Goal: Task Accomplishment & Management: Manage account settings

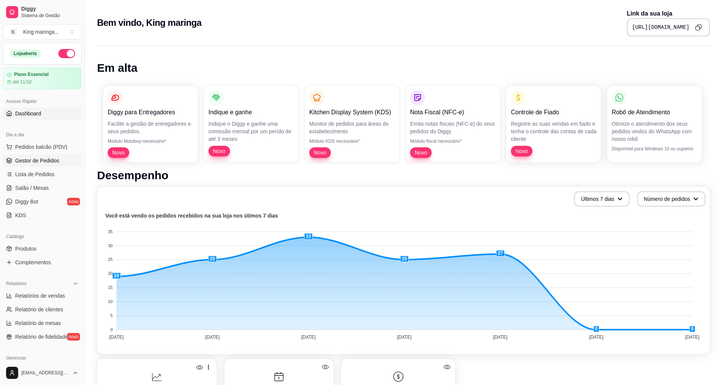
click at [39, 160] on span "Gestor de Pedidos" at bounding box center [37, 161] width 44 height 8
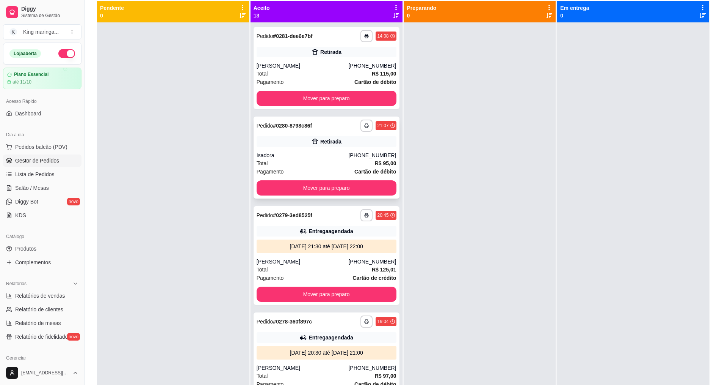
scroll to position [2, 0]
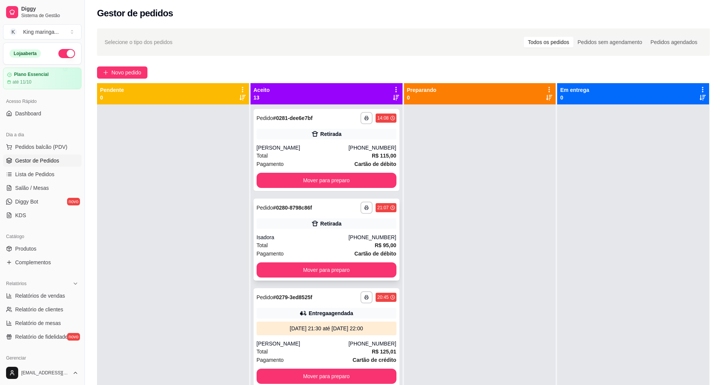
click at [320, 226] on div "Retirada" at bounding box center [330, 224] width 21 height 8
click at [363, 264] on button "Mover para preparo" at bounding box center [327, 269] width 136 height 15
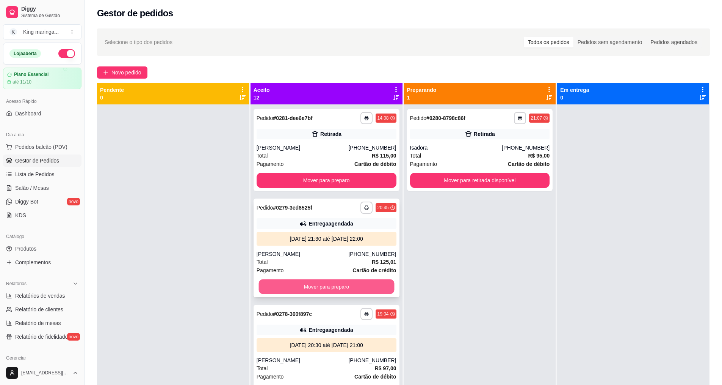
click at [357, 287] on button "Mover para preparo" at bounding box center [327, 286] width 136 height 15
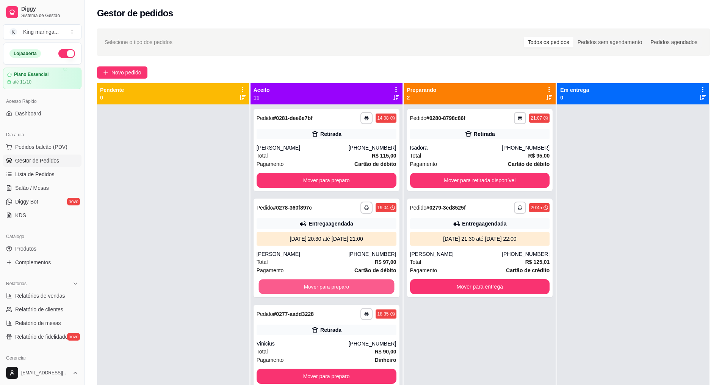
click at [357, 287] on button "Mover para preparo" at bounding box center [327, 286] width 136 height 15
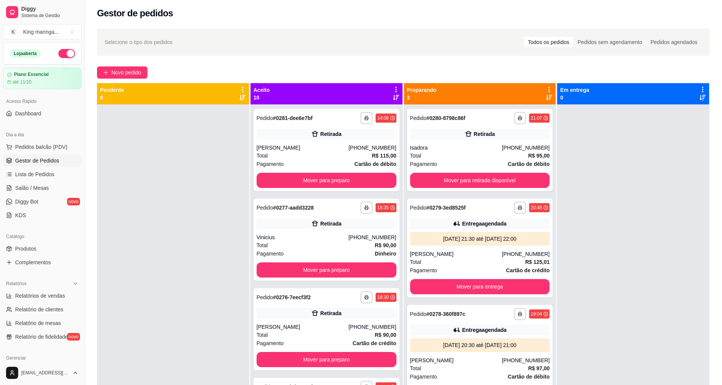
click at [357, 287] on div "**********" at bounding box center [327, 296] width 152 height 385
click at [369, 272] on button "Mover para preparo" at bounding box center [327, 269] width 140 height 15
click at [369, 272] on button "Mover para preparo" at bounding box center [327, 269] width 136 height 15
click at [369, 273] on button "Mover para preparo" at bounding box center [327, 269] width 136 height 15
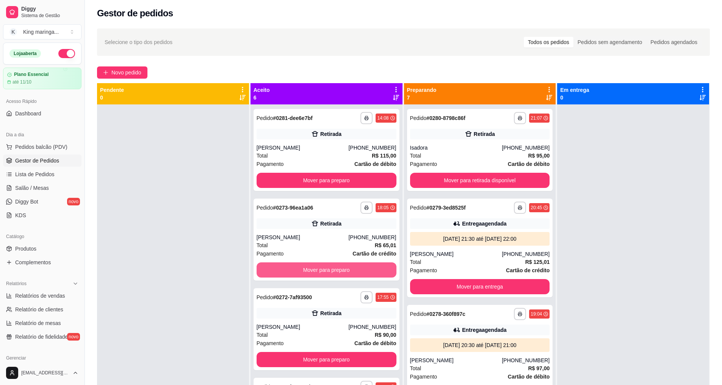
click at [371, 274] on button "Mover para preparo" at bounding box center [327, 269] width 140 height 15
click at [371, 274] on button "Mover para preparo" at bounding box center [327, 269] width 136 height 15
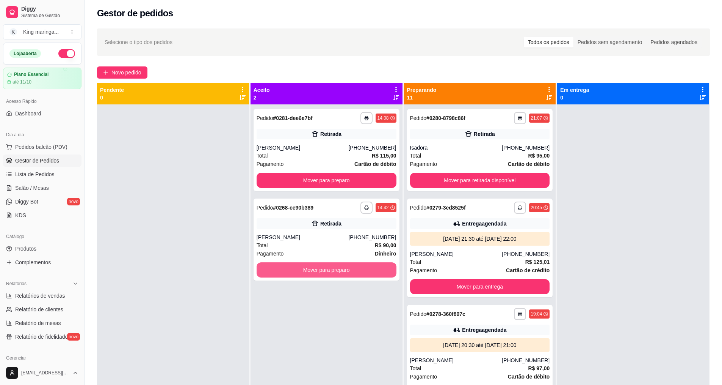
click at [371, 274] on button "Mover para preparo" at bounding box center [327, 269] width 140 height 15
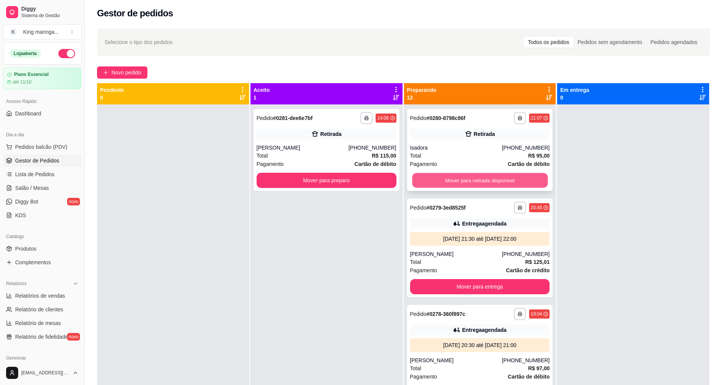
click at [487, 184] on button "Mover para retirada disponível" at bounding box center [480, 180] width 136 height 15
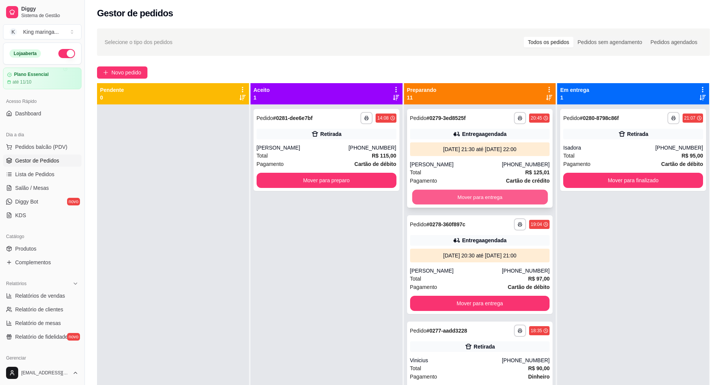
click at [484, 198] on button "Mover para entrega" at bounding box center [480, 197] width 136 height 15
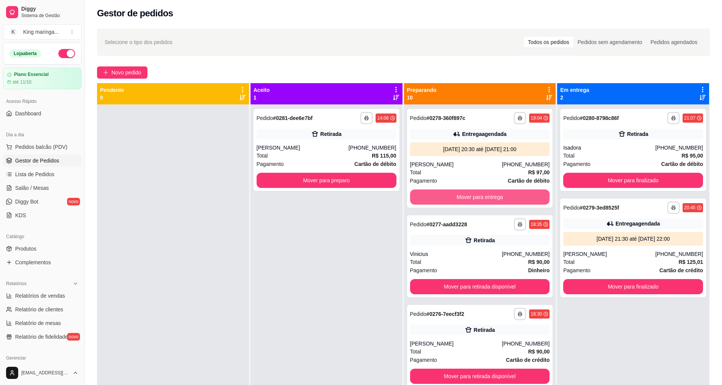
click at [484, 198] on button "Mover para entrega" at bounding box center [480, 196] width 140 height 15
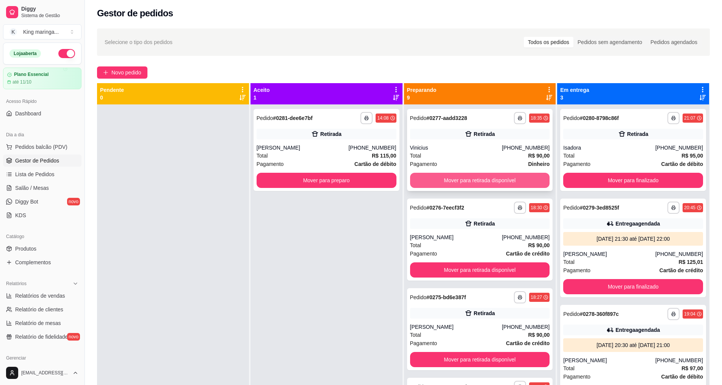
click at [490, 177] on button "Mover para retirada disponível" at bounding box center [480, 180] width 140 height 15
click at [489, 178] on button "Mover para retirada disponível" at bounding box center [480, 180] width 140 height 15
click at [489, 178] on button "Mover para retirada disponível" at bounding box center [480, 180] width 136 height 15
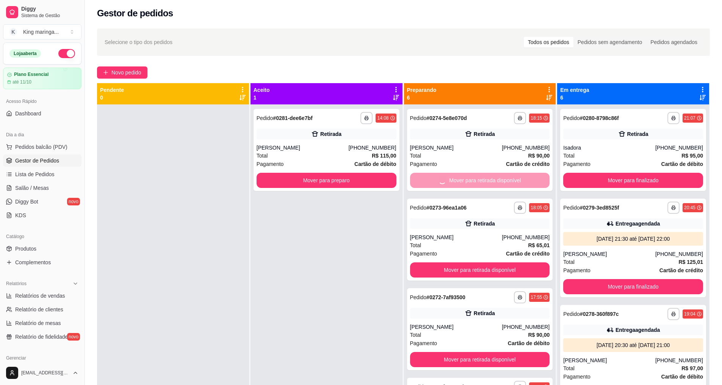
click at [489, 178] on div "Mover para retirada disponível" at bounding box center [480, 180] width 140 height 15
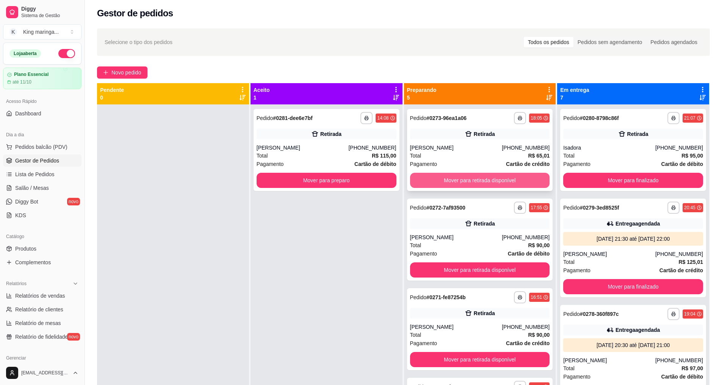
click at [495, 170] on div "**********" at bounding box center [480, 150] width 146 height 82
click at [509, 174] on button "Mover para retirada disponível" at bounding box center [480, 180] width 136 height 15
click at [510, 176] on button "Mover para retirada disponível" at bounding box center [480, 180] width 140 height 15
click at [510, 178] on button "Mover para retirada disponível" at bounding box center [480, 180] width 136 height 15
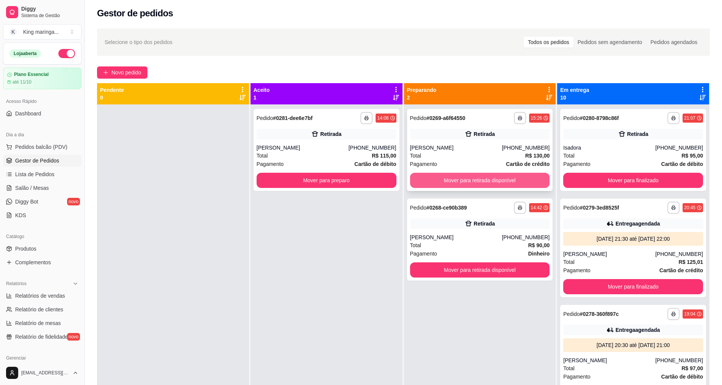
click at [510, 177] on button "Mover para retirada disponível" at bounding box center [480, 180] width 140 height 15
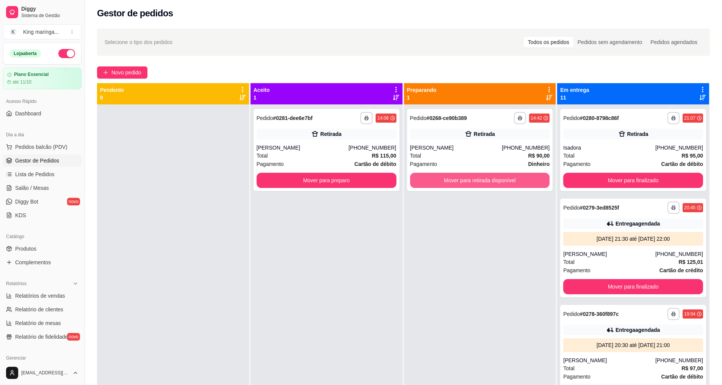
click at [510, 177] on button "Mover para retirada disponível" at bounding box center [480, 180] width 140 height 15
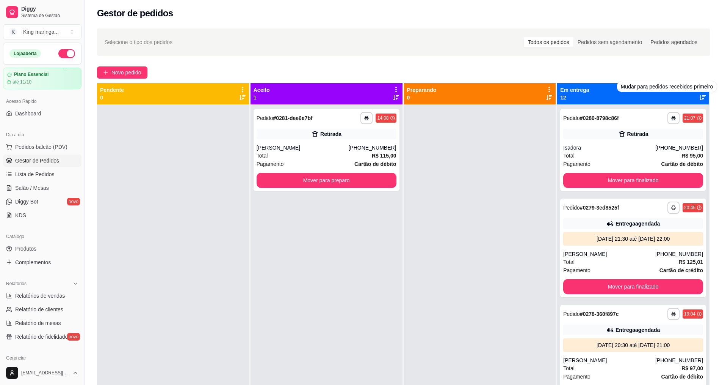
click at [698, 87] on div "Mudar para pedidos recebidos primeiro" at bounding box center [667, 86] width 100 height 11
click at [633, 65] on div "**********" at bounding box center [404, 250] width 638 height 453
click at [700, 89] on icon at bounding box center [703, 89] width 7 height 7
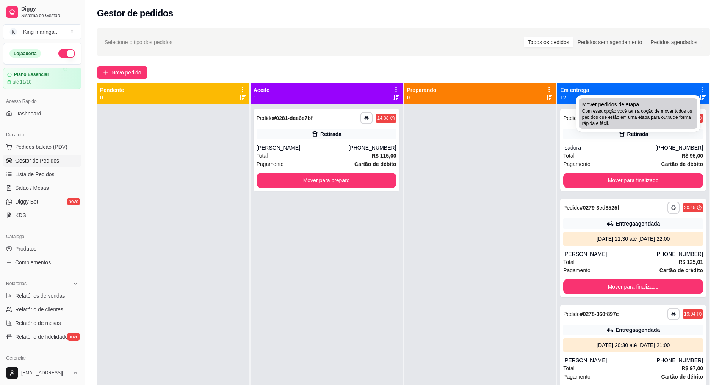
click at [669, 109] on span "Com essa opção você tem a opção de mover todos os pedidos que estão em uma etap…" at bounding box center [639, 117] width 112 height 18
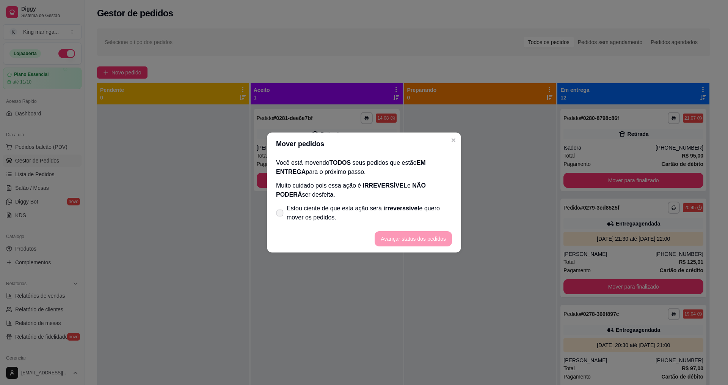
click at [339, 212] on span "Estou ciente de que esta ação será irreverssível e quero mover os pedidos." at bounding box center [369, 213] width 165 height 18
click at [281, 214] on input "Estou ciente de que esta ação será irreverssível e quero mover os pedidos." at bounding box center [278, 216] width 5 height 5
checkbox input "true"
click at [407, 242] on button "Avançar status dos pedidos" at bounding box center [413, 238] width 75 height 15
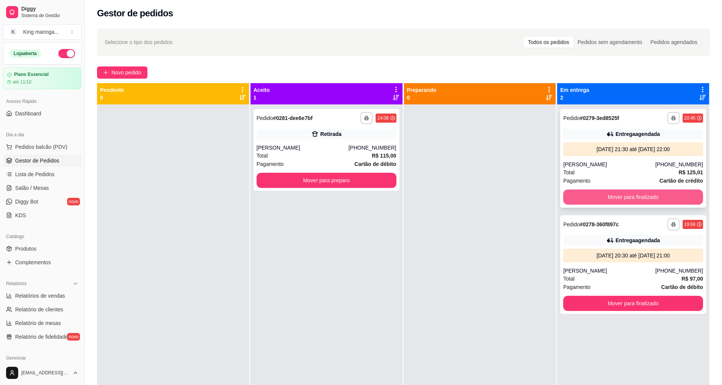
click at [631, 202] on button "Mover para finalizado" at bounding box center [634, 196] width 140 height 15
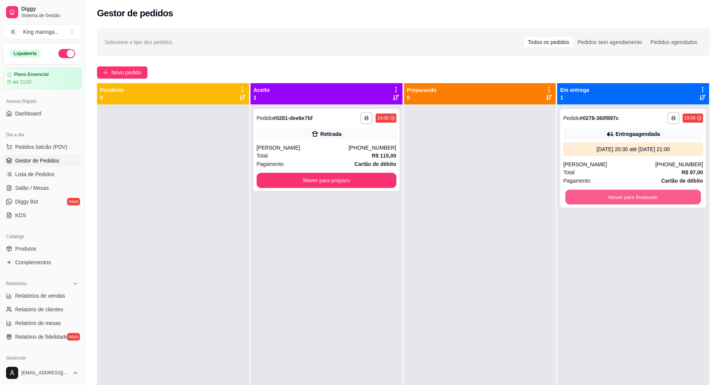
click at [631, 202] on button "Mover para finalizado" at bounding box center [634, 197] width 136 height 15
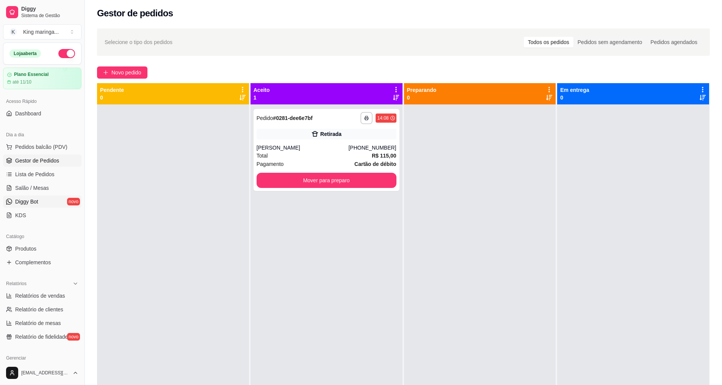
click at [45, 203] on link "Diggy Bot novo" at bounding box center [42, 201] width 79 height 12
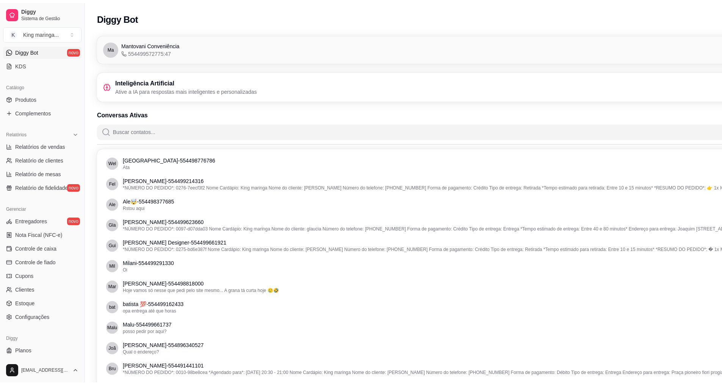
scroll to position [161, 0]
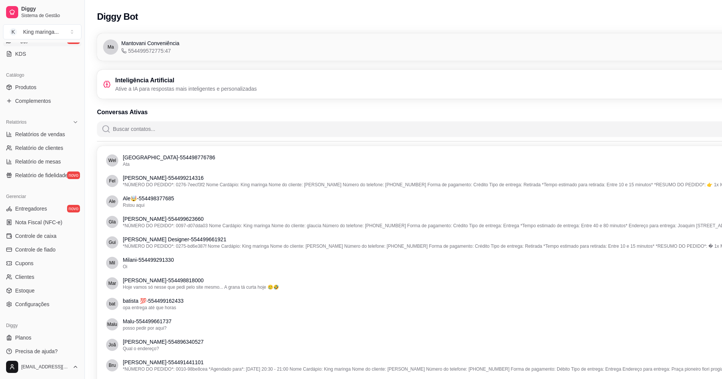
click at [42, 310] on div "Gerenciar Entregadores novo Nota Fiscal (NFC-e) Controle de caixa Controle de f…" at bounding box center [42, 250] width 85 height 126
click at [45, 304] on span "Configurações" at bounding box center [32, 304] width 34 height 8
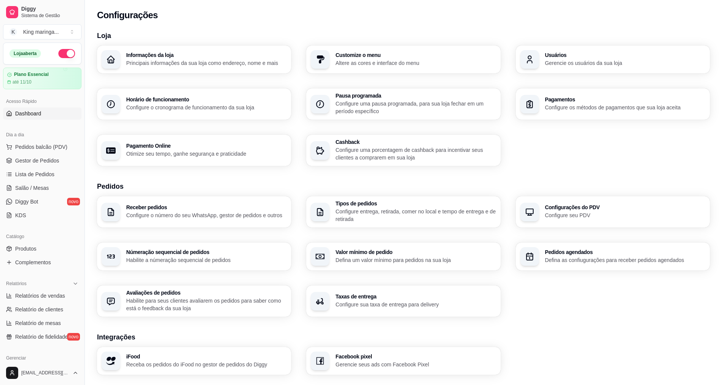
click at [35, 113] on span "Dashboard" at bounding box center [28, 114] width 26 height 8
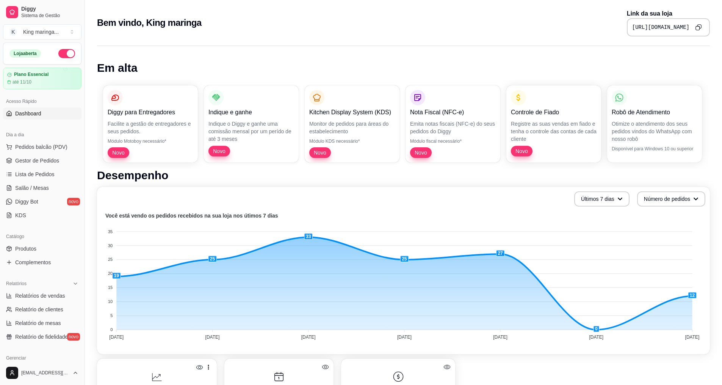
click at [700, 27] on icon "Copy to clipboard" at bounding box center [699, 27] width 6 height 6
click at [27, 161] on span "Gestor de Pedidos" at bounding box center [37, 161] width 44 height 8
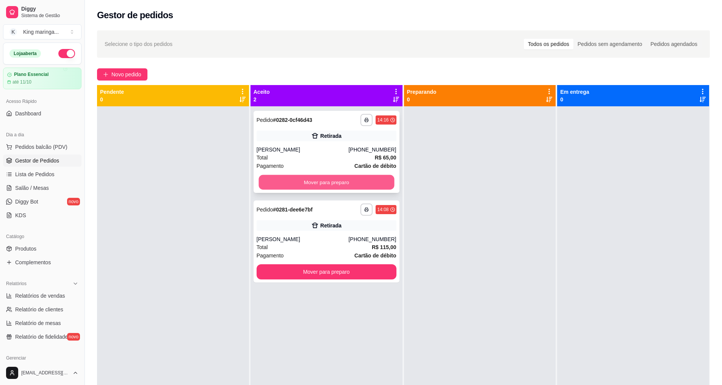
click at [326, 181] on button "Mover para preparo" at bounding box center [327, 182] width 136 height 15
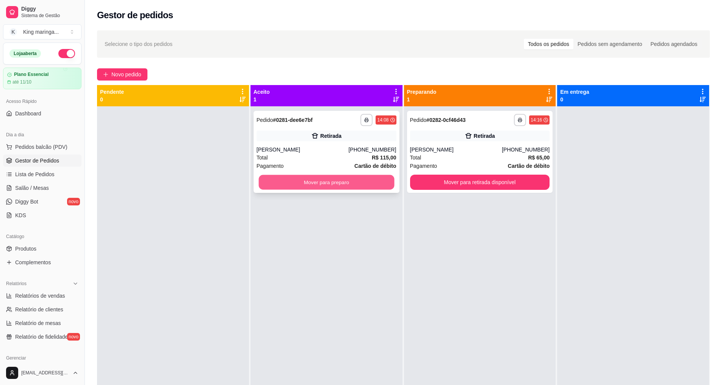
click at [338, 182] on button "Mover para preparo" at bounding box center [327, 182] width 136 height 15
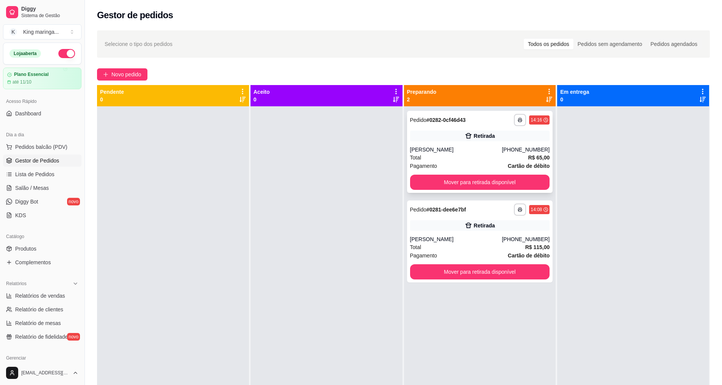
click at [479, 174] on div "**********" at bounding box center [480, 152] width 146 height 82
click at [514, 180] on button "Mover para retirada disponível" at bounding box center [480, 182] width 136 height 15
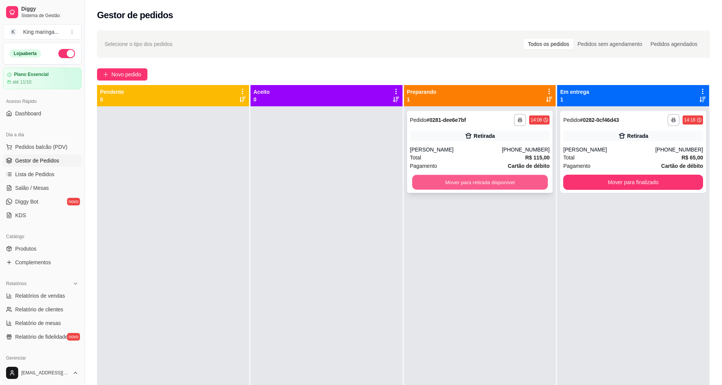
click at [511, 185] on button "Mover para retirada disponível" at bounding box center [480, 182] width 136 height 15
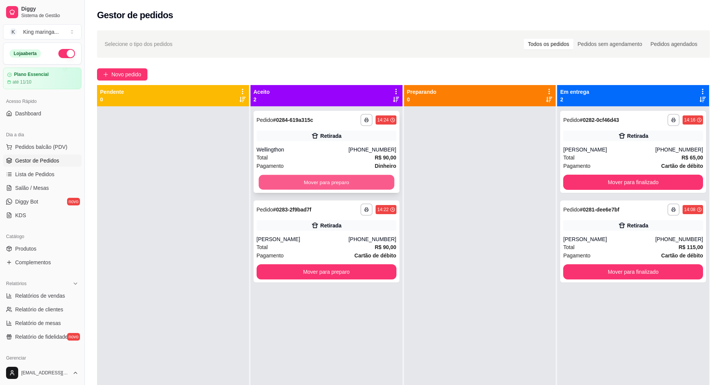
click at [355, 180] on button "Mover para preparo" at bounding box center [327, 182] width 136 height 15
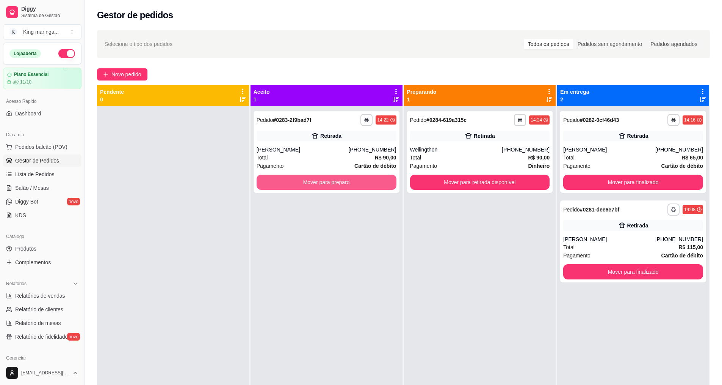
click at [355, 180] on button "Mover para preparo" at bounding box center [327, 181] width 140 height 15
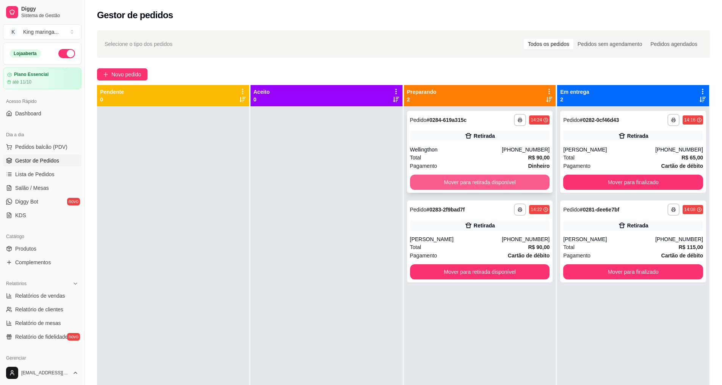
click at [472, 182] on button "Mover para retirada disponível" at bounding box center [480, 181] width 140 height 15
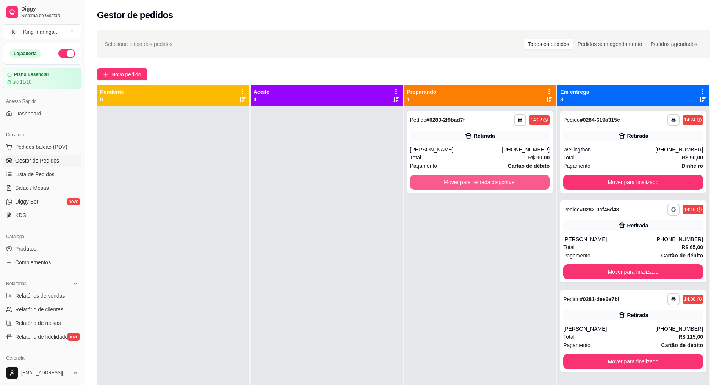
click at [472, 182] on button "Mover para retirada disponível" at bounding box center [480, 181] width 140 height 15
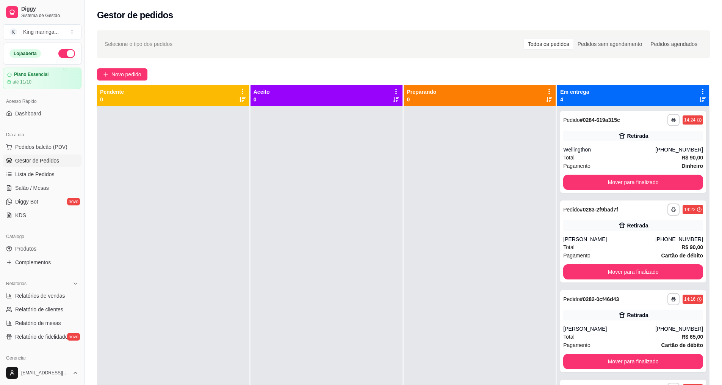
click at [493, 225] on div at bounding box center [480, 298] width 152 height 385
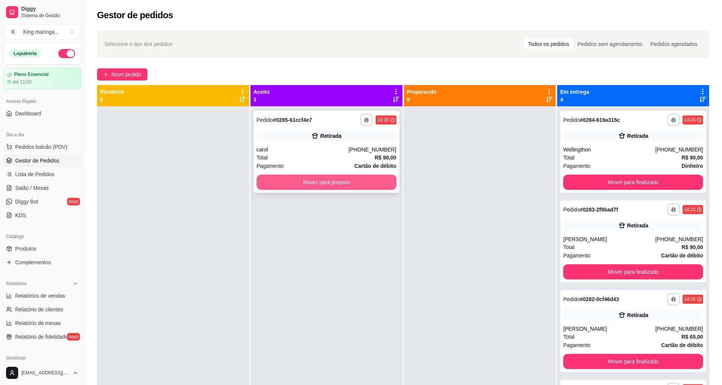
click at [307, 183] on button "Mover para preparo" at bounding box center [327, 181] width 140 height 15
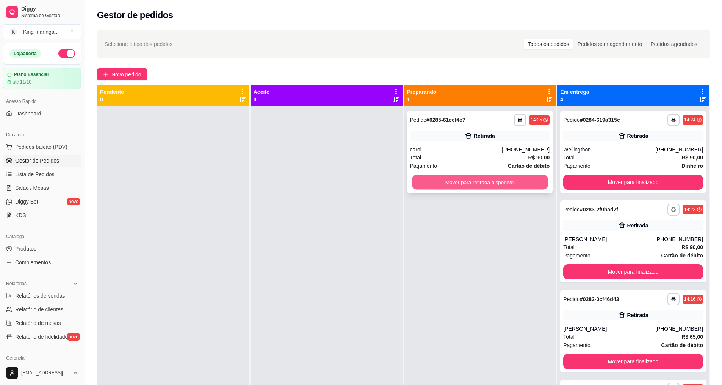
click at [476, 187] on button "Mover para retirada disponível" at bounding box center [480, 182] width 136 height 15
